Goal: Find specific page/section: Find specific page/section

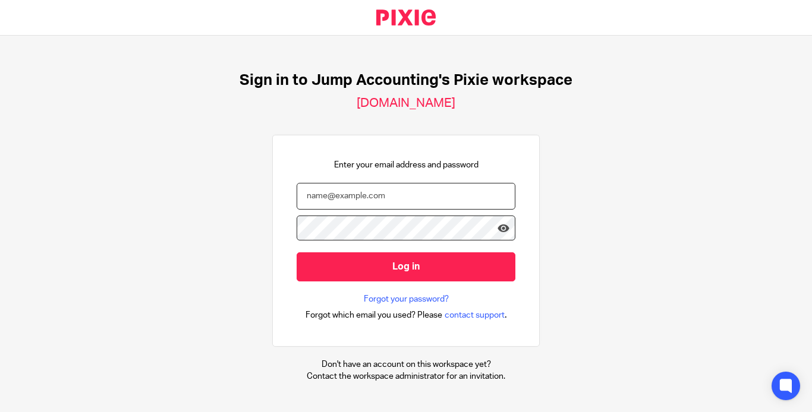
click at [461, 198] on input "email" at bounding box center [405, 196] width 219 height 27
type input "[PERSON_NAME][EMAIL_ADDRESS][DOMAIN_NAME]"
click at [296, 252] on input "Log in" at bounding box center [405, 266] width 219 height 29
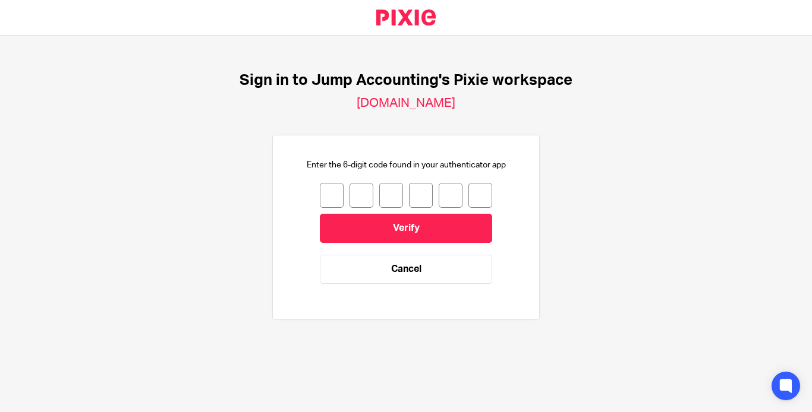
click at [320, 192] on input "number" at bounding box center [332, 195] width 24 height 25
type input "3"
type input "1"
type input "3"
type input "0"
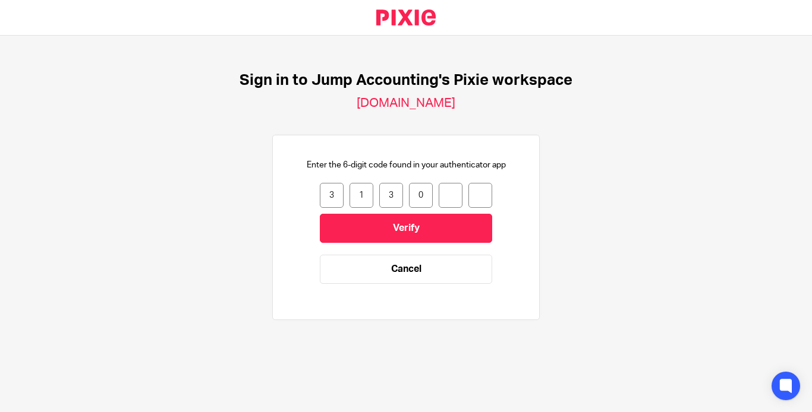
type input "1"
type input "5"
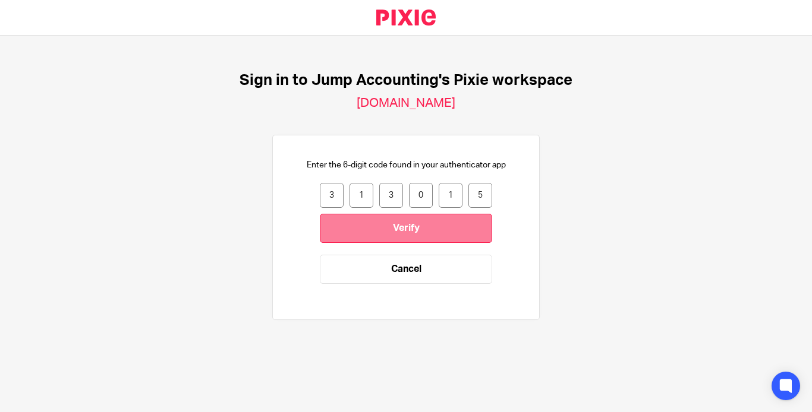
click at [405, 219] on input "Verify" at bounding box center [406, 228] width 172 height 29
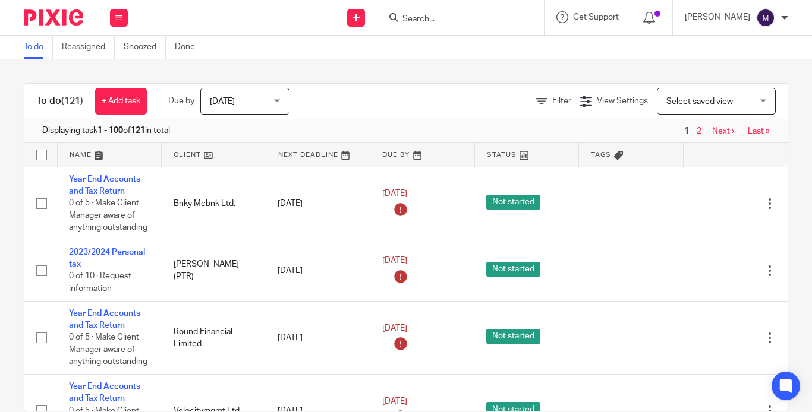
click at [482, 18] on input "Search" at bounding box center [454, 19] width 107 height 11
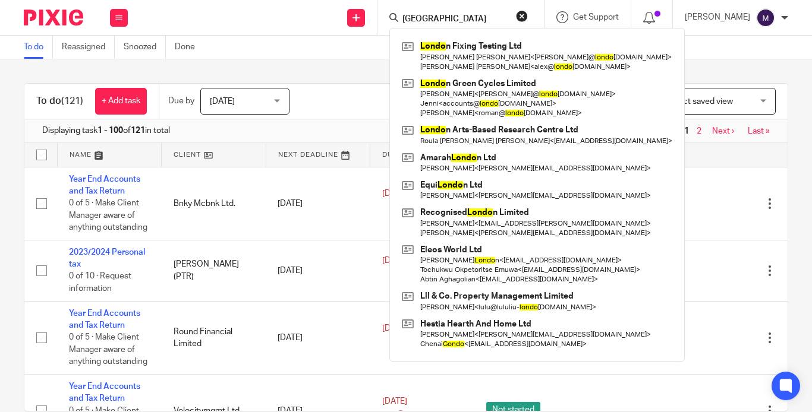
type input "[GEOGRAPHIC_DATA]"
click button "submit" at bounding box center [0, 0] width 0 height 0
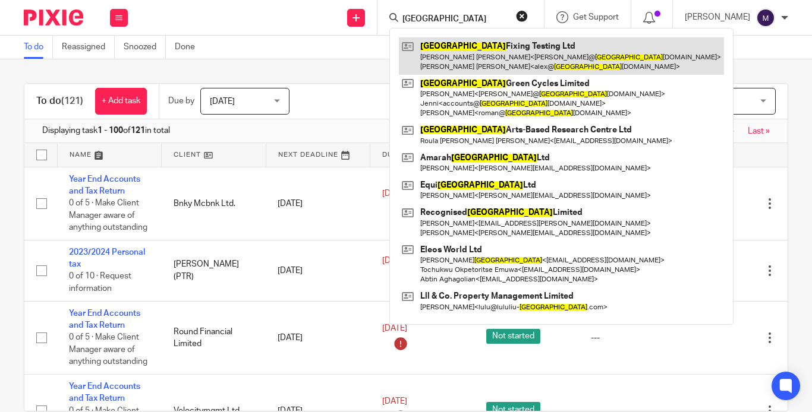
click at [538, 60] on link at bounding box center [561, 55] width 325 height 37
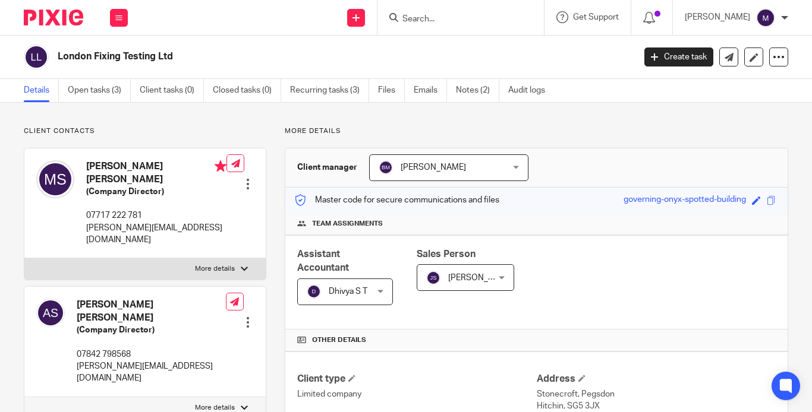
click at [458, 26] on div at bounding box center [460, 17] width 166 height 35
click at [458, 18] on input "Search" at bounding box center [454, 19] width 107 height 11
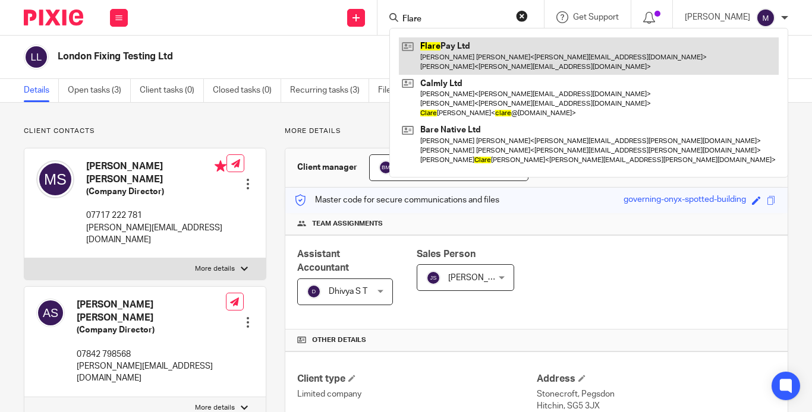
type input "Flare"
click at [473, 60] on link at bounding box center [589, 55] width 380 height 37
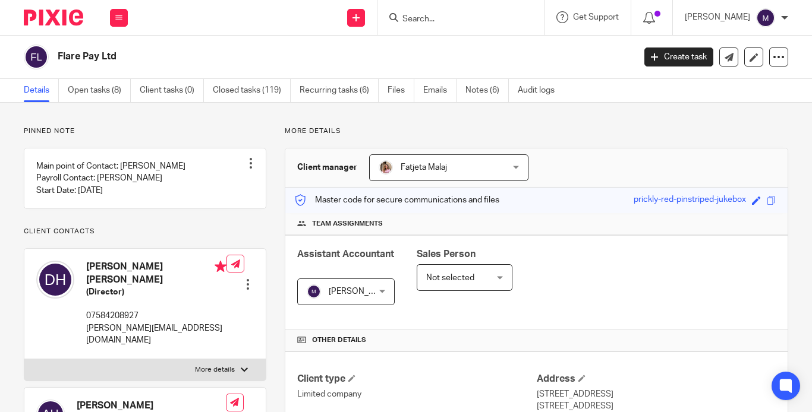
click at [464, 2] on div at bounding box center [460, 17] width 166 height 35
click at [463, 12] on form at bounding box center [464, 17] width 127 height 15
click at [463, 24] on input "Search" at bounding box center [454, 19] width 107 height 11
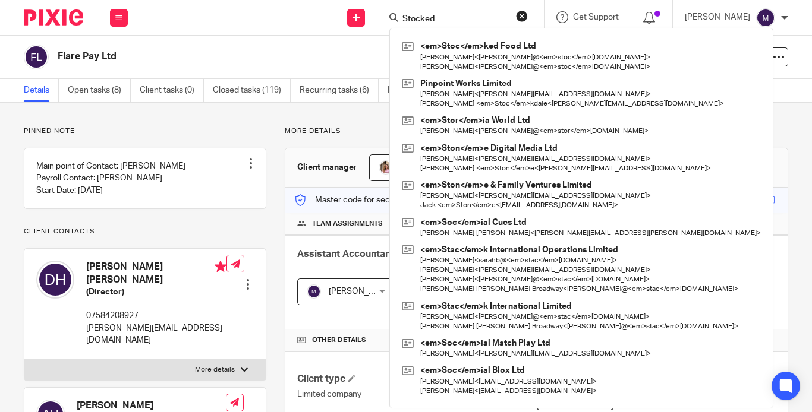
type input "Stocked"
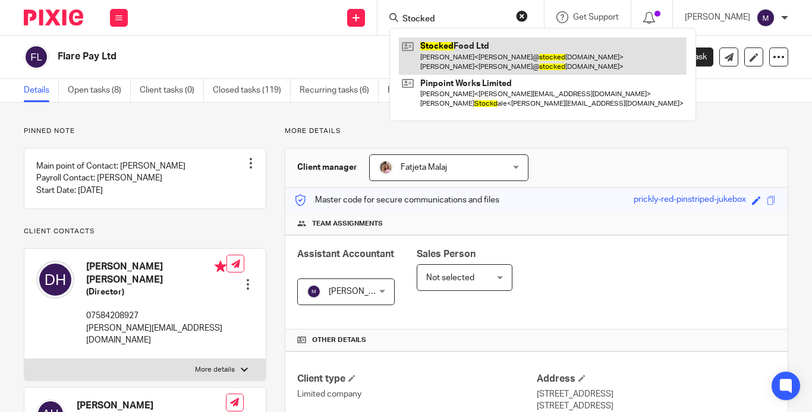
click at [478, 61] on link at bounding box center [543, 55] width 288 height 37
